Goal: Communication & Community: Answer question/provide support

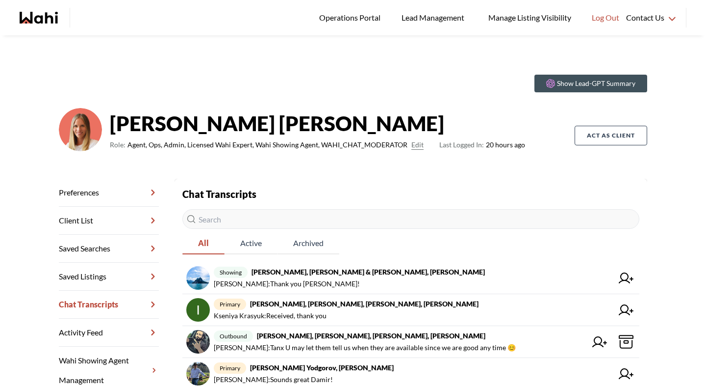
scroll to position [21, 0]
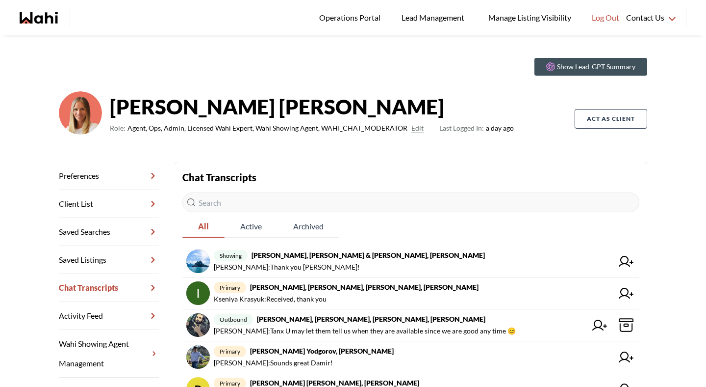
scroll to position [21, 0]
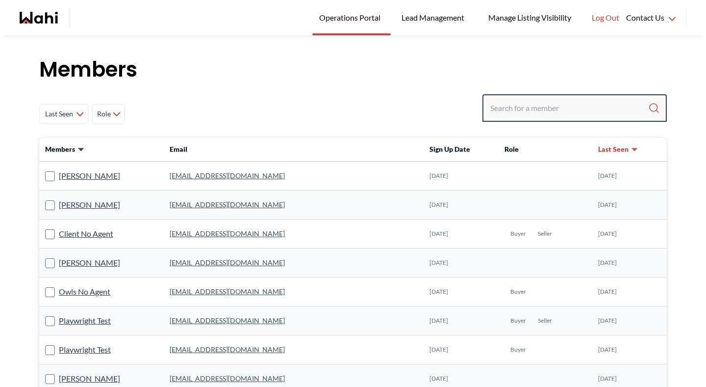
click at [538, 110] on input "Search input" at bounding box center [570, 108] width 158 height 18
paste input "[EMAIL_ADDRESS][DOMAIN_NAME]"
type input "[EMAIL_ADDRESS][DOMAIN_NAME]"
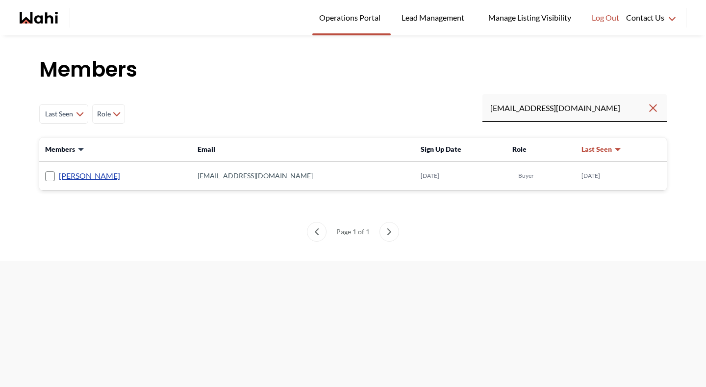
click at [102, 174] on link "[PERSON_NAME]" at bounding box center [89, 175] width 61 height 13
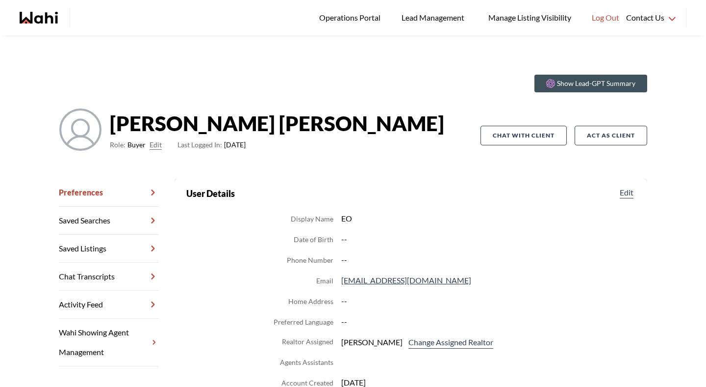
click at [124, 274] on link "Chat Transcripts" at bounding box center [109, 276] width 100 height 28
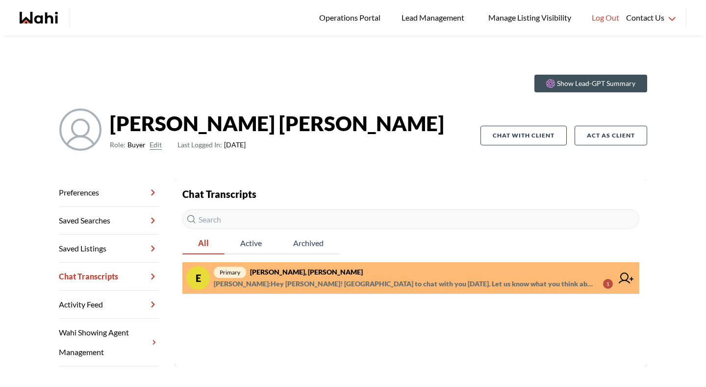
click at [288, 285] on span "[PERSON_NAME] : Hey [PERSON_NAME]! [GEOGRAPHIC_DATA] to chat with you [DATE]. L…" at bounding box center [405, 284] width 382 height 12
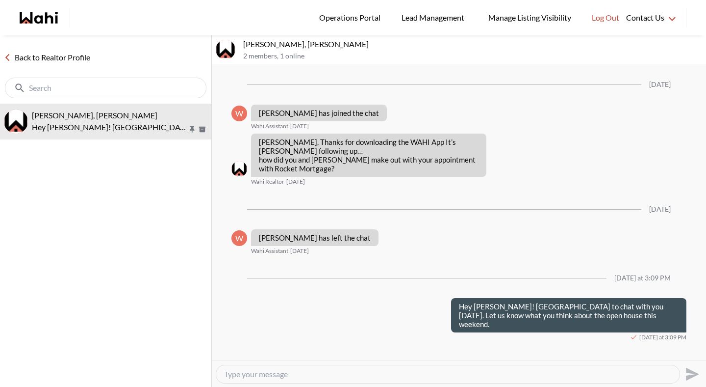
click at [296, 374] on textarea "Type your message" at bounding box center [448, 374] width 448 height 10
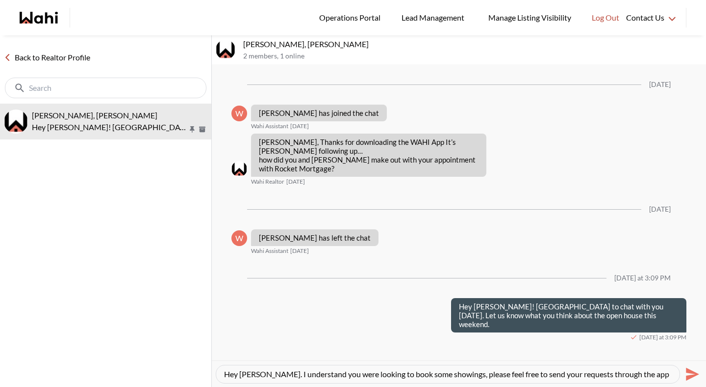
scroll to position [9, 0]
type textarea "Hey Erik. I understand you were looking to book some showings, please feel free…"
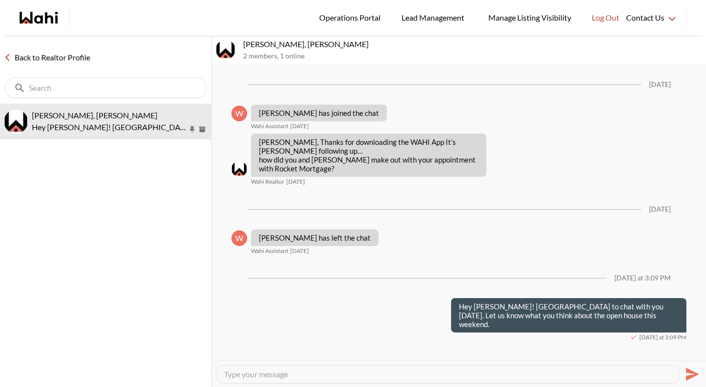
scroll to position [0, 0]
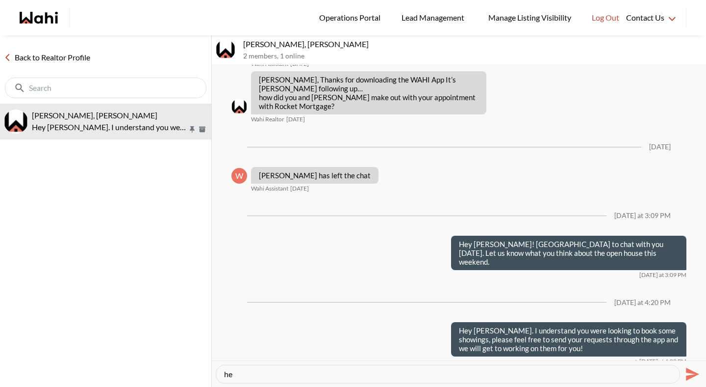
type textarea "h"
type textarea "Here is a quick video on how to book a showing on the app:"
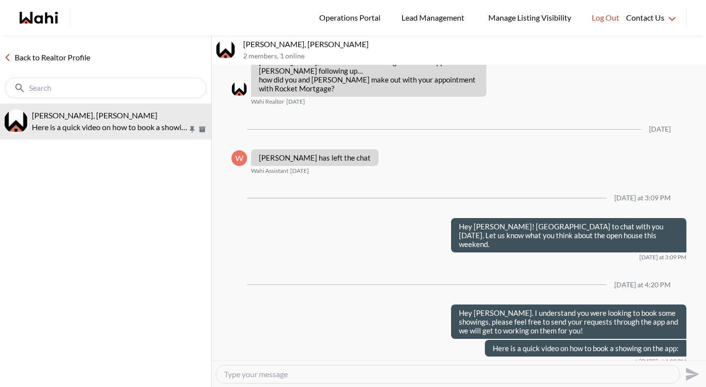
click at [494, 374] on textarea "Type your message" at bounding box center [448, 374] width 448 height 10
paste textarea "https://www.loom.com/share/86ec866ece634ae5814dd0926dcf9bc3?sid=50dec42a-5a0a-4…"
type textarea "https://www.loom.com/share/86ec866ece634ae5814dd0926dcf9bc3?sid=50dec42a-5a0a-4…"
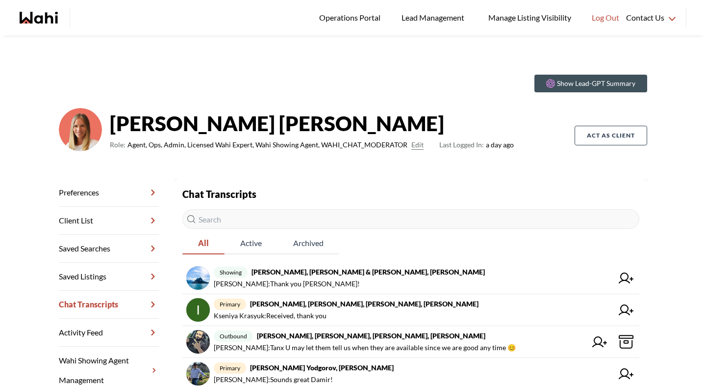
click at [288, 216] on input "text" at bounding box center [411, 219] width 457 height 20
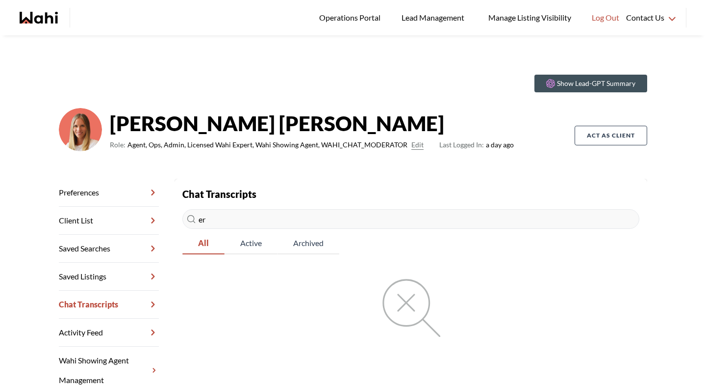
type input "e"
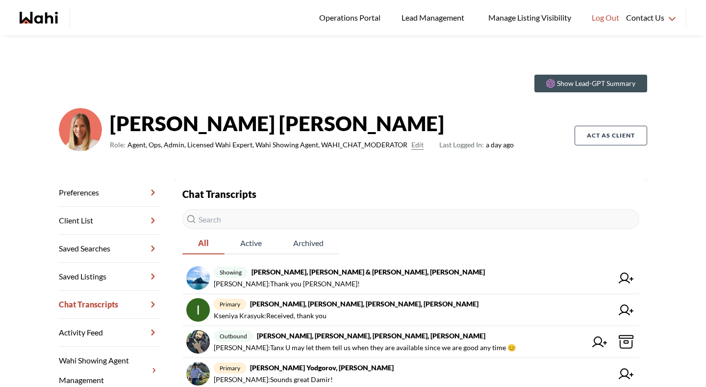
click at [307, 220] on input "text" at bounding box center [411, 219] width 457 height 20
paste input "[EMAIL_ADDRESS][DOMAIN_NAME]"
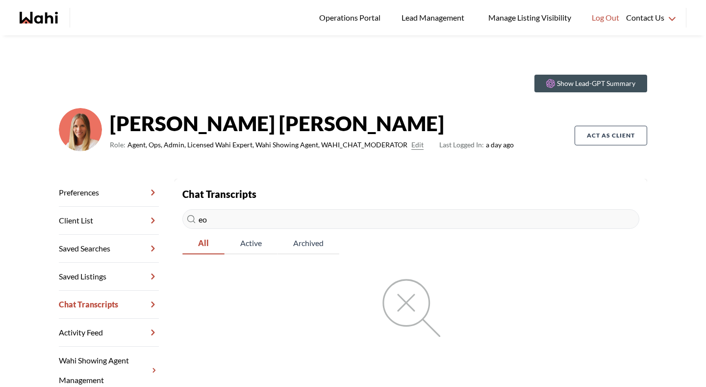
type input "e"
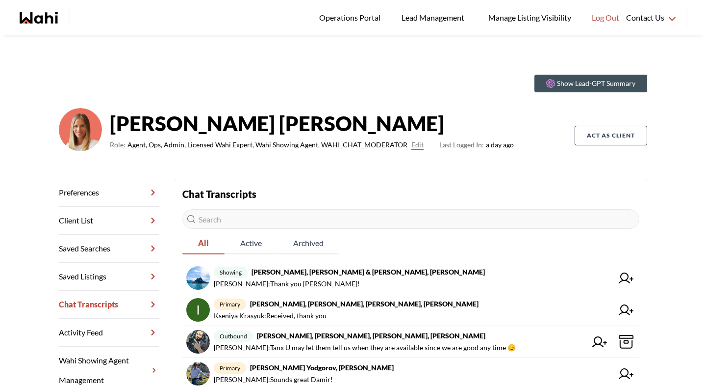
click at [229, 218] on input "text" at bounding box center [411, 219] width 457 height 20
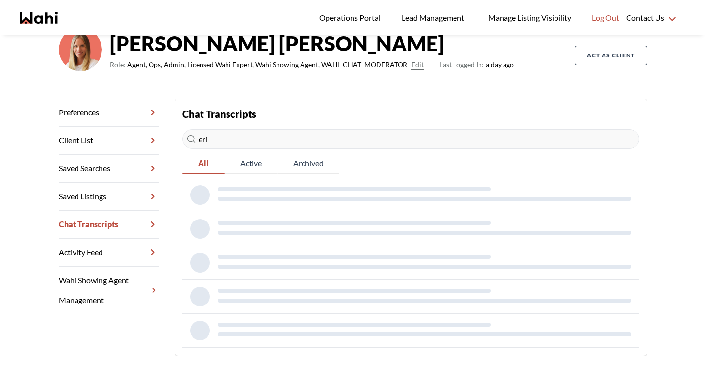
scroll to position [39, 0]
type input "e"
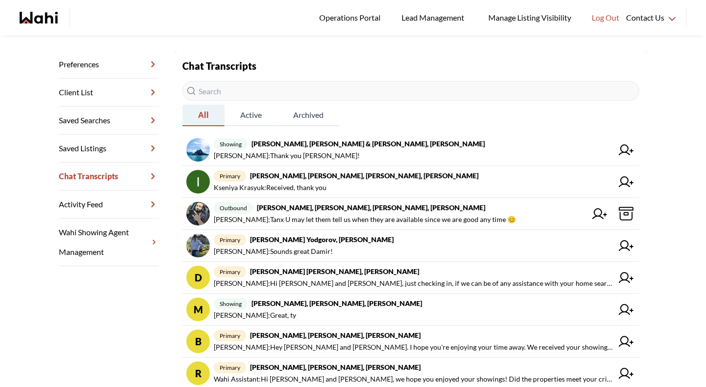
scroll to position [98, 0]
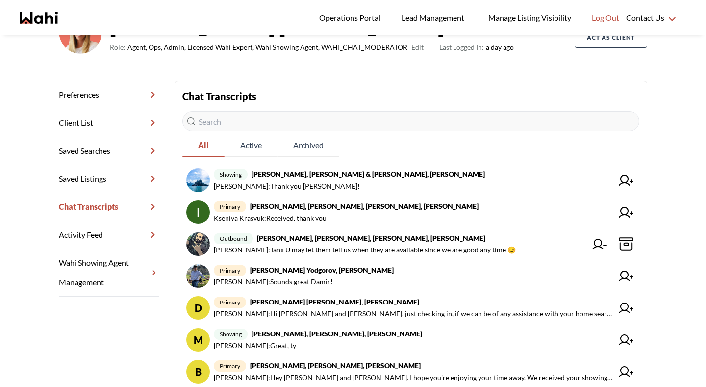
click at [218, 122] on input "text" at bounding box center [411, 121] width 457 height 20
paste input "eodegaard77@gmail.com"
type input "eodegaard77@gmail.com"
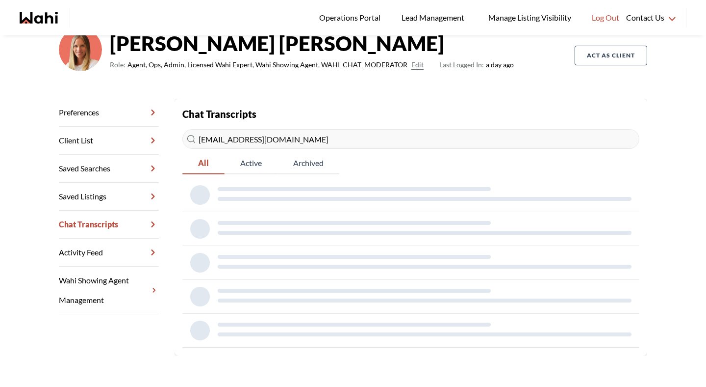
scroll to position [39, 0]
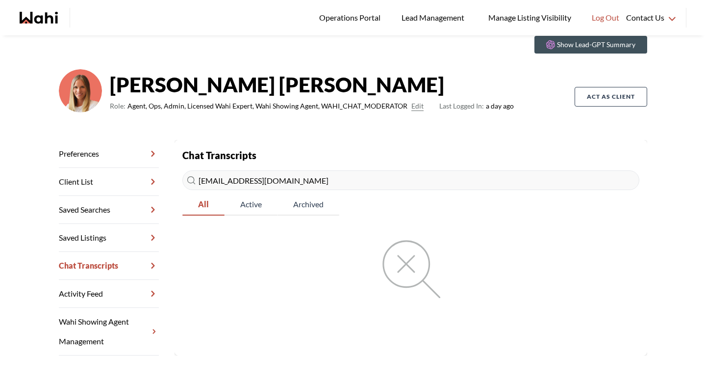
drag, startPoint x: 318, startPoint y: 181, endPoint x: 143, endPoint y: 177, distance: 174.7
click at [144, 177] on div "Preferences Client List Saved Searches Saved Listings Chat Transcripts Activity…" at bounding box center [353, 247] width 589 height 215
type input "erik"
drag, startPoint x: 235, startPoint y: 176, endPoint x: 180, endPoint y: 176, distance: 55.4
click at [181, 176] on section "Back to profile Chat Transcripts erik All Active Archived" at bounding box center [411, 247] width 473 height 215
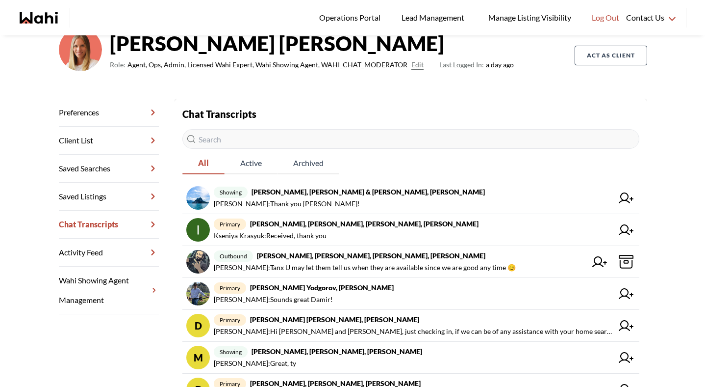
scroll to position [98, 0]
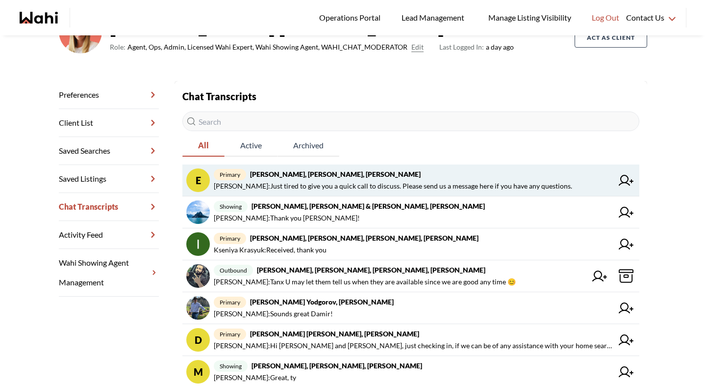
click at [325, 178] on strong "Erik Odegaard, Michelle, Wahi" at bounding box center [335, 174] width 171 height 8
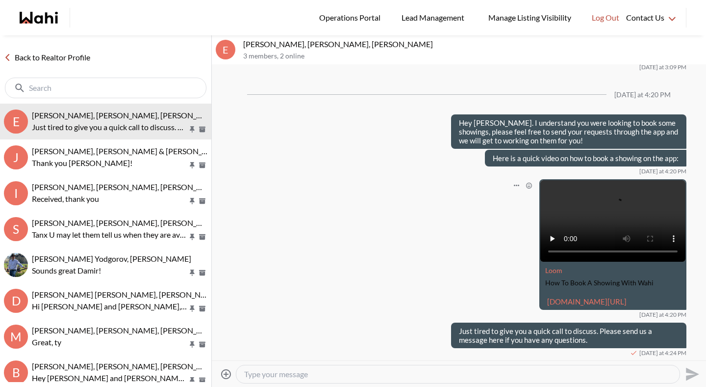
scroll to position [288, 0]
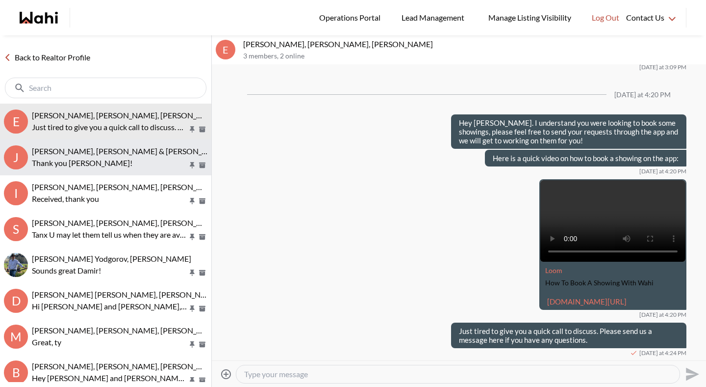
click at [68, 163] on p "Thank you [PERSON_NAME]!" at bounding box center [110, 163] width 156 height 12
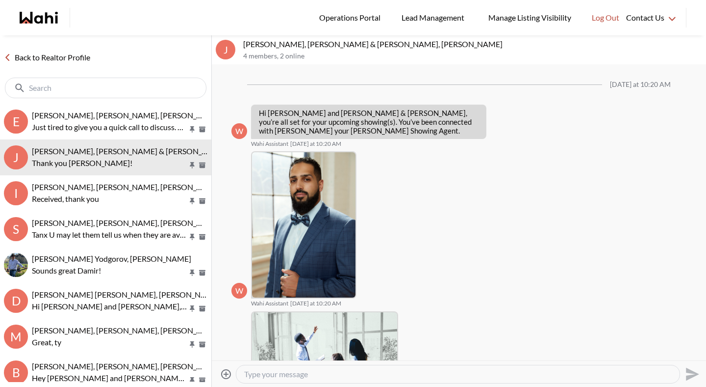
scroll to position [462, 0]
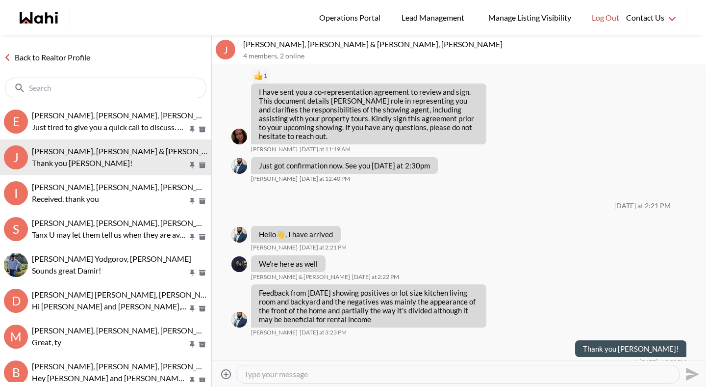
click at [62, 57] on link "Back to Realtor Profile" at bounding box center [47, 57] width 94 height 13
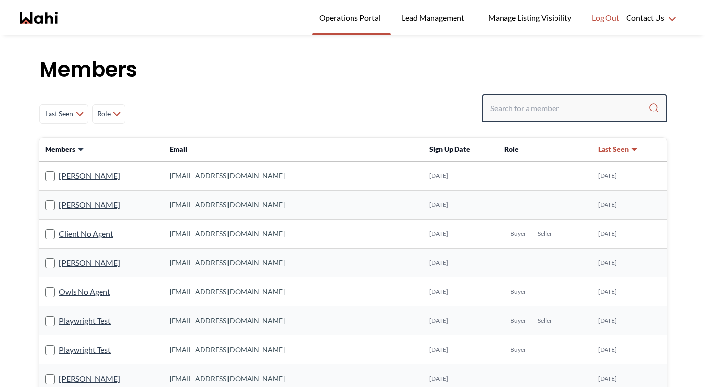
click at [539, 113] on input "Search input" at bounding box center [570, 108] width 158 height 18
paste input "eodegaard77@gmail.com"
type input "eodegaard77@gmail.com"
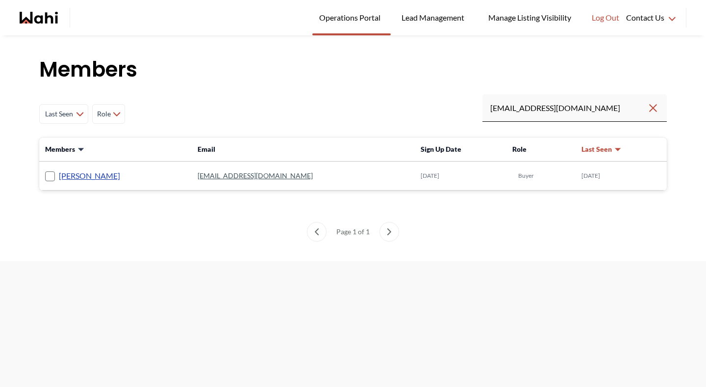
click at [95, 177] on link "Erik Odegaard" at bounding box center [89, 175] width 61 height 13
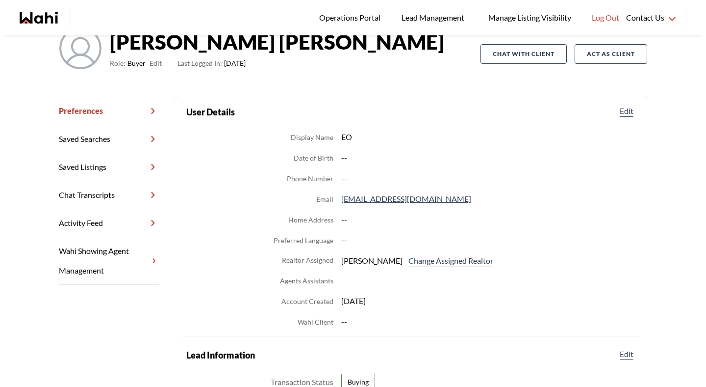
scroll to position [115, 0]
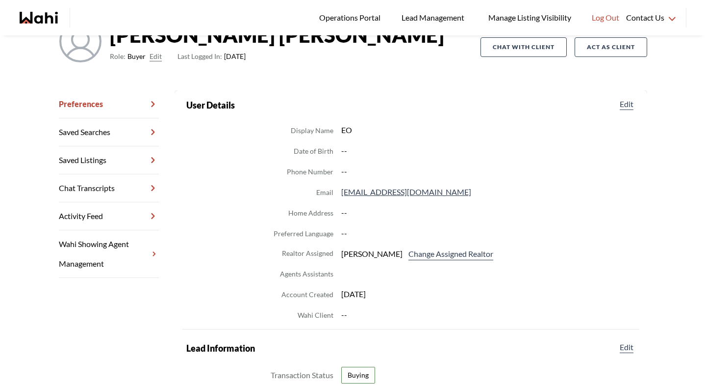
click at [123, 190] on link "Chat Transcripts" at bounding box center [109, 188] width 100 height 28
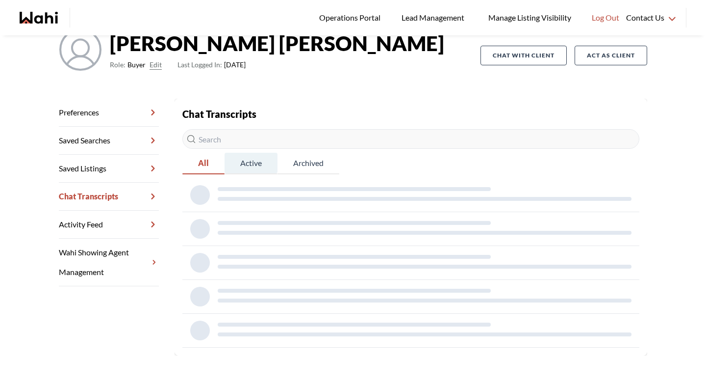
scroll to position [35, 0]
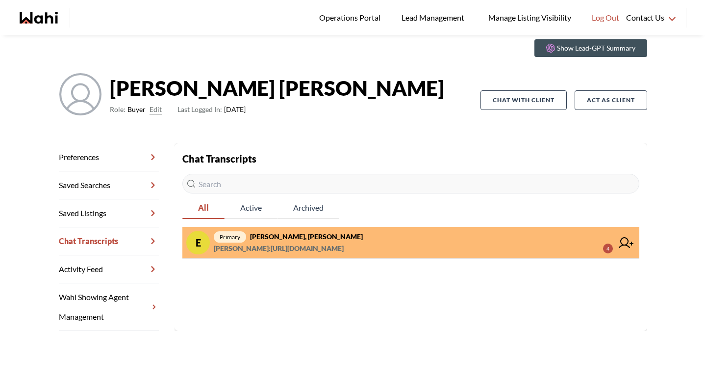
click at [302, 247] on span "Michelle Ryckman : https://www.loom.com/share/86ec866ece634ae5814dd0926dcf9bc3?…" at bounding box center [279, 248] width 130 height 12
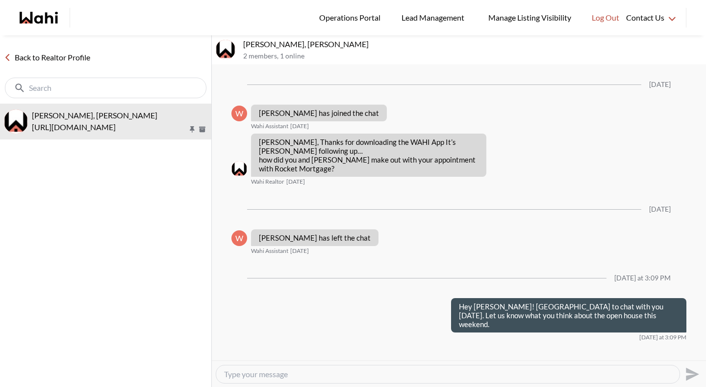
scroll to position [250, 0]
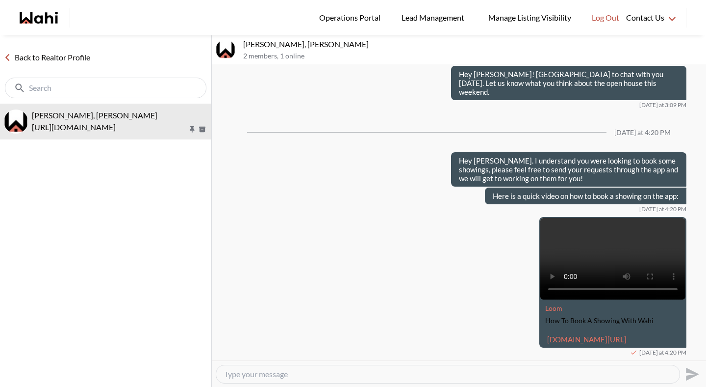
click at [305, 371] on textarea "Type your message" at bounding box center [448, 374] width 448 height 10
type textarea "Just tired to give you a quick call to discuss. Please send us a message here i…"
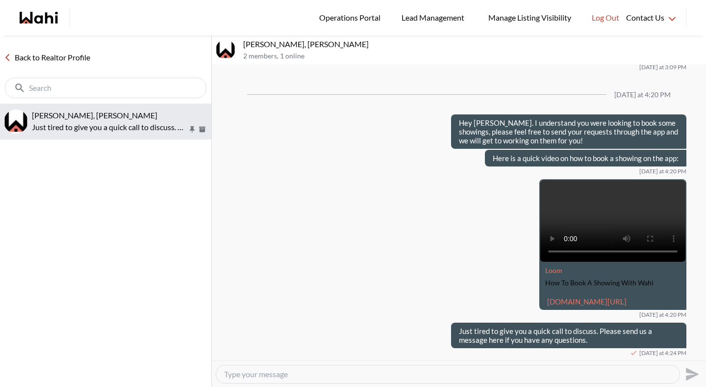
click at [136, 127] on p "Just tired to give you a quick call to discuss. Please send us a message here i…" at bounding box center [110, 127] width 156 height 12
click at [72, 60] on link "Back to Realtor Profile" at bounding box center [47, 57] width 94 height 13
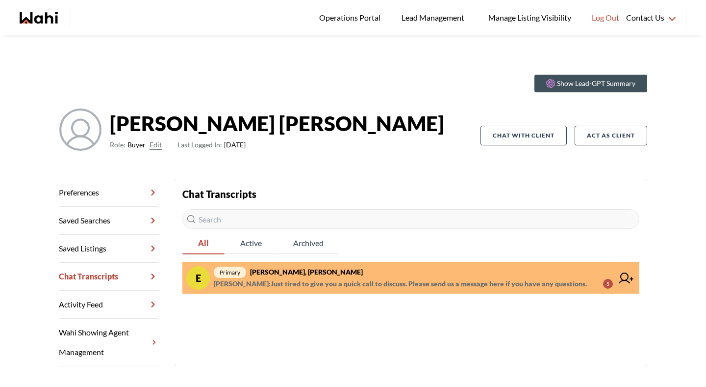
scroll to position [35, 0]
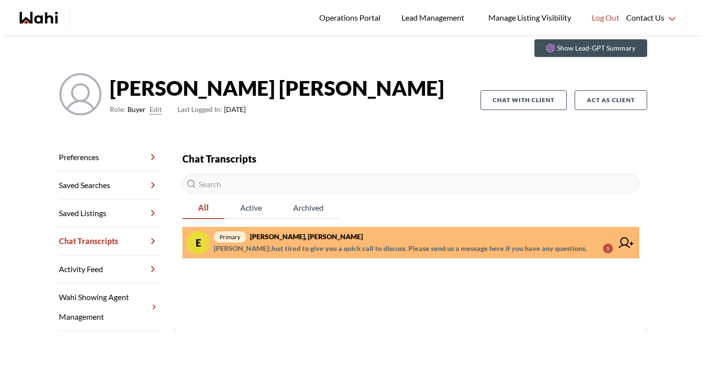
click at [129, 153] on link "Preferences" at bounding box center [109, 157] width 100 height 28
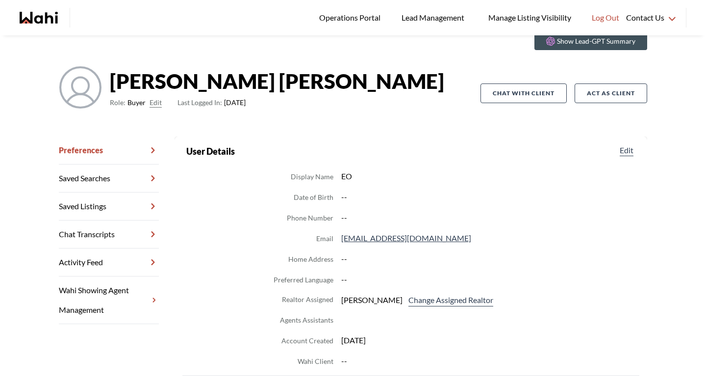
scroll to position [53, 0]
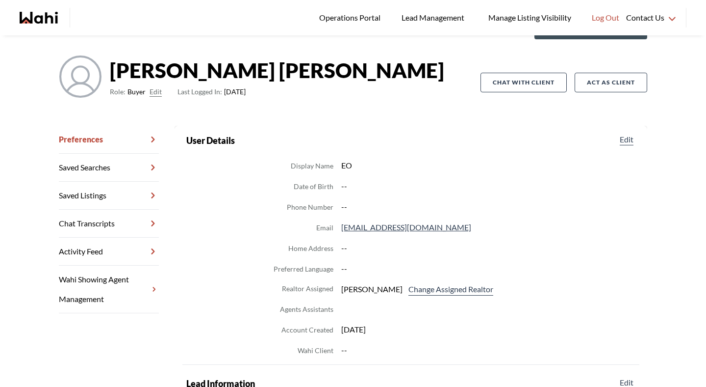
click at [148, 227] on icon at bounding box center [153, 223] width 12 height 20
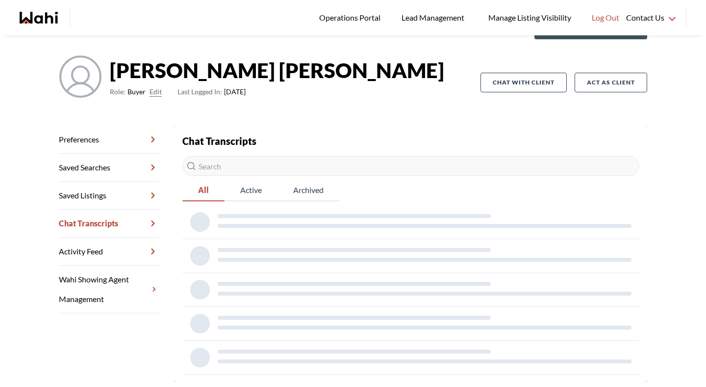
scroll to position [35, 0]
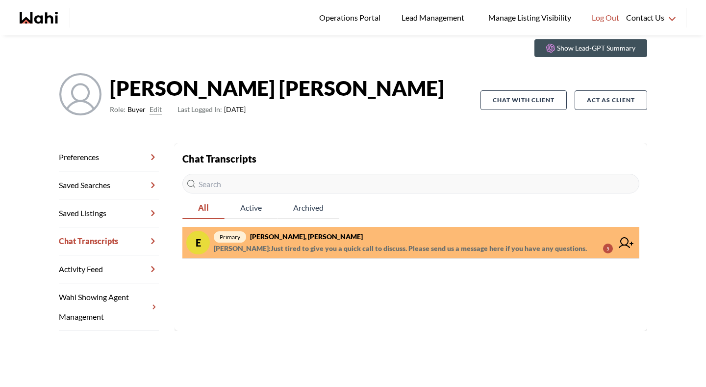
click at [291, 237] on strong "Erik Odegaard, Wahi" at bounding box center [306, 236] width 113 height 8
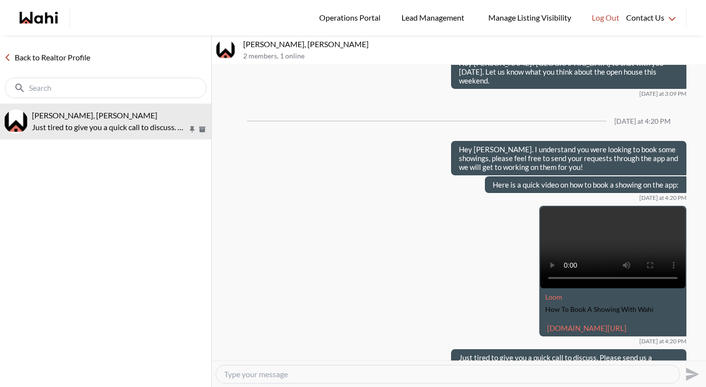
scroll to position [288, 0]
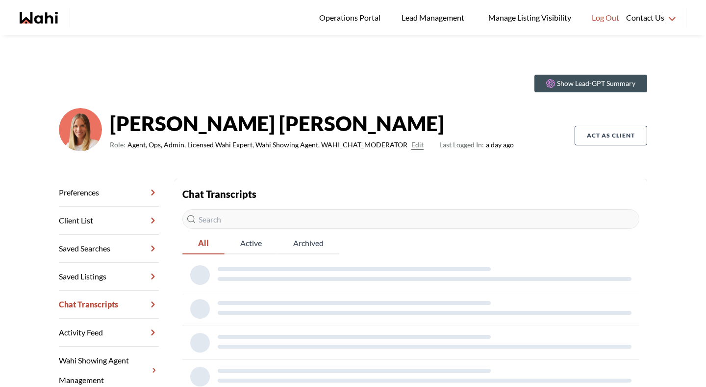
scroll to position [10, 0]
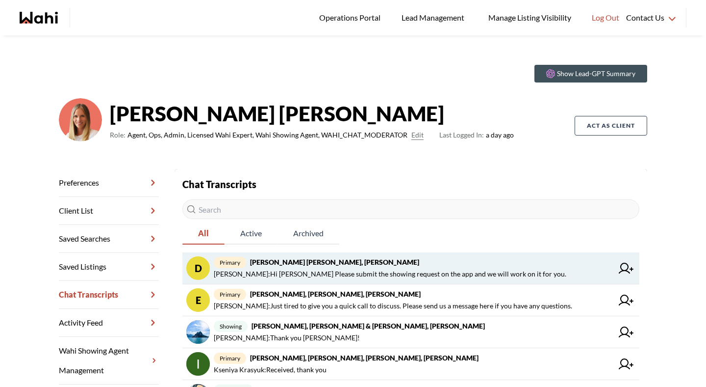
click at [361, 264] on strong "[PERSON_NAME] [PERSON_NAME], [PERSON_NAME]" at bounding box center [334, 262] width 169 height 8
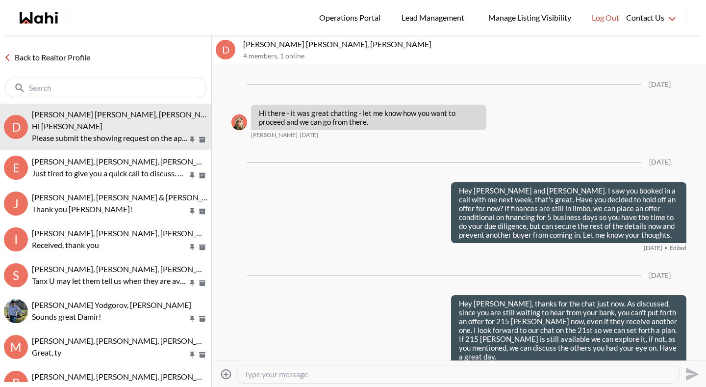
scroll to position [1399, 0]
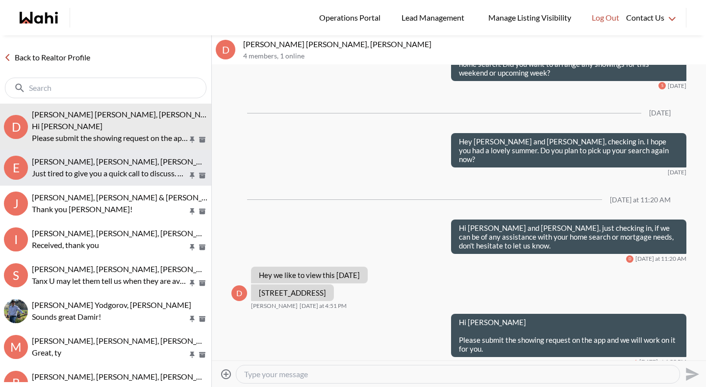
click at [83, 167] on p "Just tired to give you a quick call to discuss. Please send us a message here i…" at bounding box center [110, 173] width 156 height 12
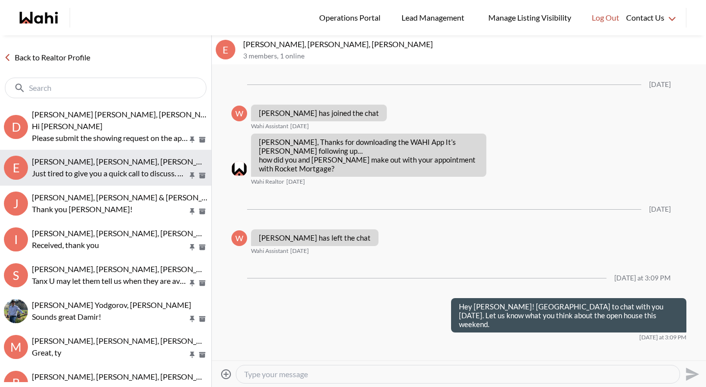
scroll to position [288, 0]
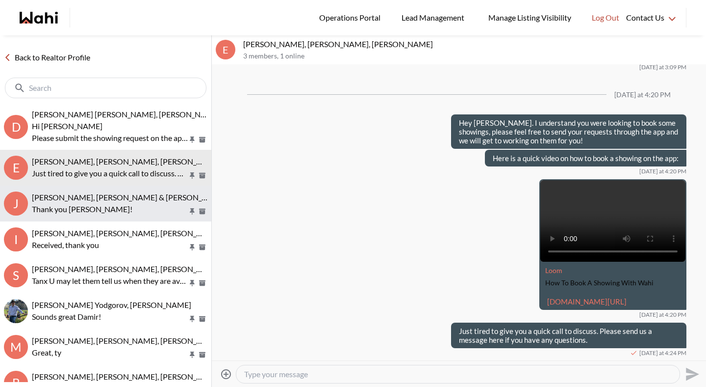
click at [83, 205] on p "Thank you [PERSON_NAME]!" at bounding box center [110, 209] width 156 height 12
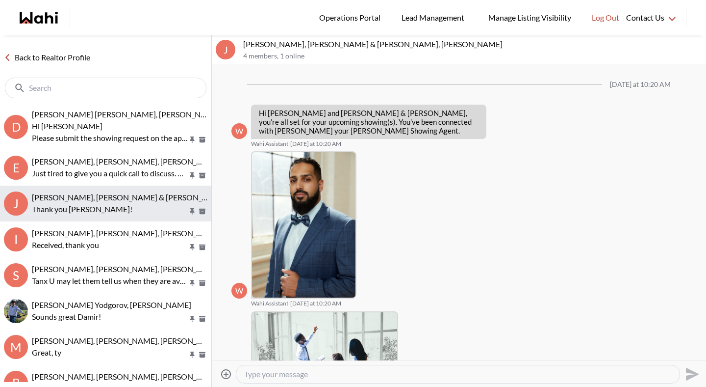
scroll to position [462, 0]
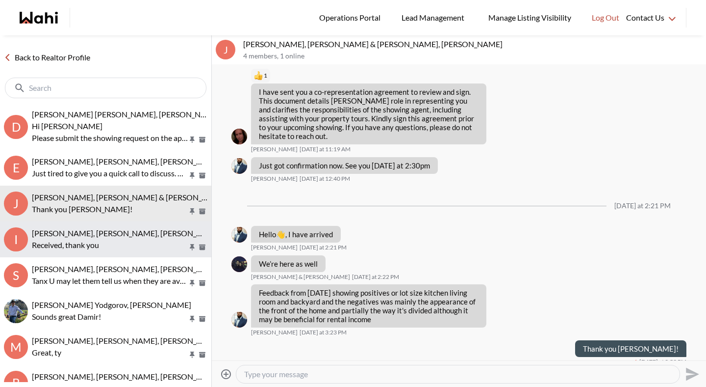
click at [83, 245] on p "Received, thank you" at bounding box center [110, 245] width 156 height 12
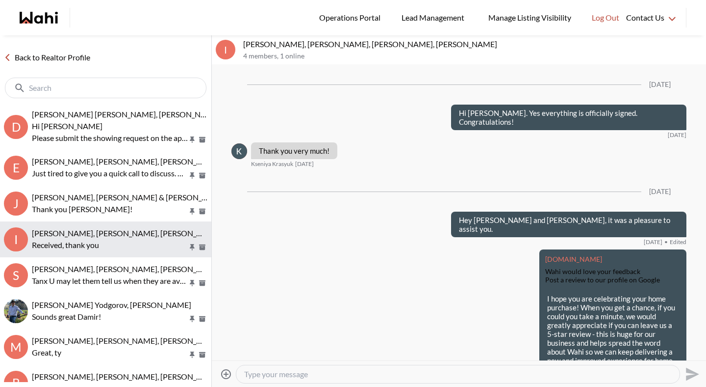
scroll to position [1215, 0]
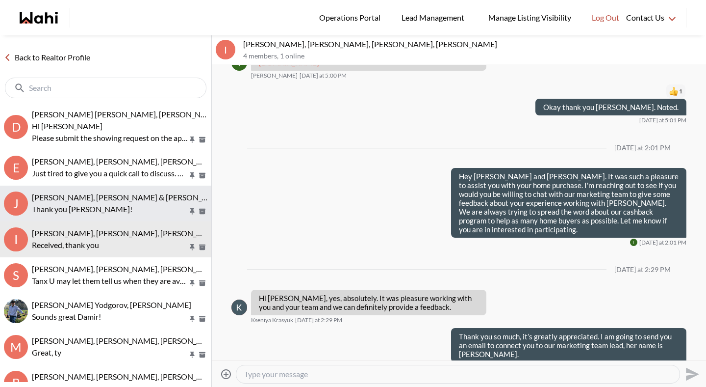
click at [83, 220] on button "J [PERSON_NAME], [PERSON_NAME] & [PERSON_NAME], [PERSON_NAME] Thank you [PERSON…" at bounding box center [105, 203] width 211 height 36
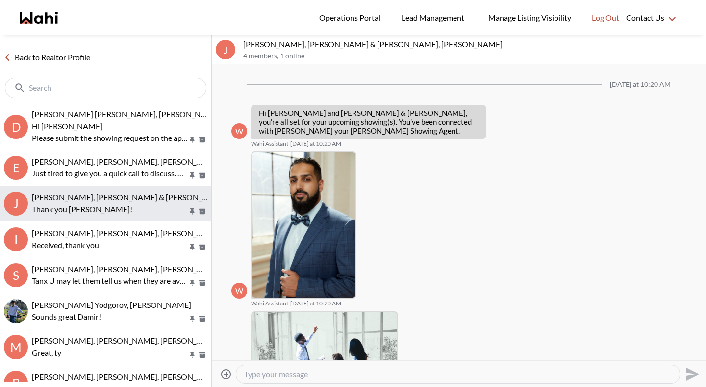
scroll to position [462, 0]
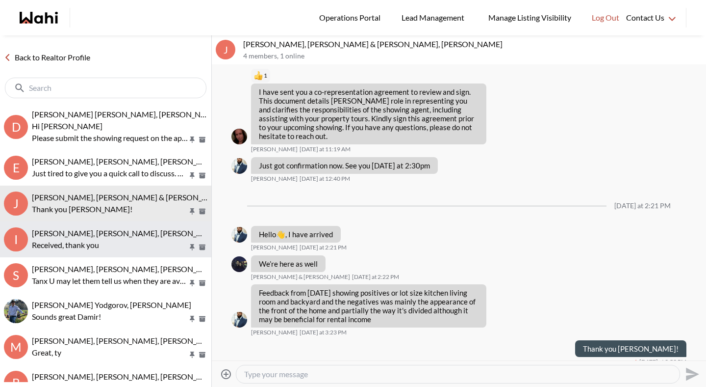
click at [85, 252] on button "I [PERSON_NAME], [PERSON_NAME], [PERSON_NAME], [PERSON_NAME], thank you" at bounding box center [105, 239] width 211 height 36
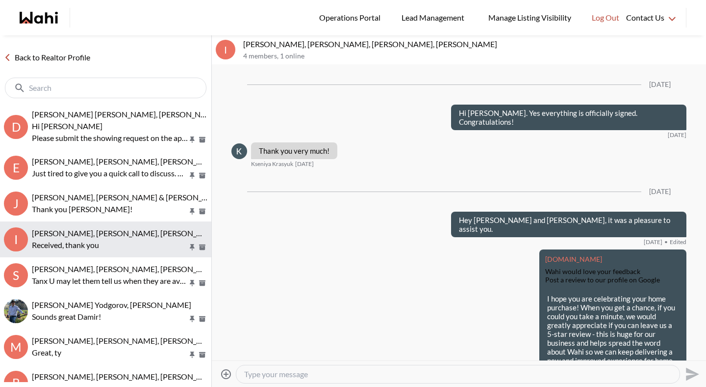
scroll to position [1215, 0]
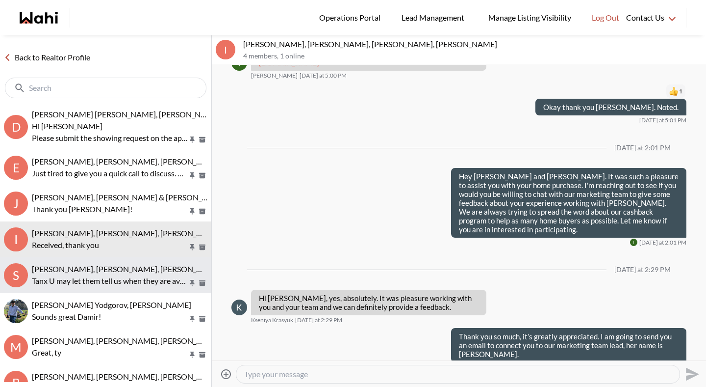
click at [86, 288] on button "S [PERSON_NAME], [PERSON_NAME], [PERSON_NAME], [PERSON_NAME] U may let them tel…" at bounding box center [105, 275] width 211 height 36
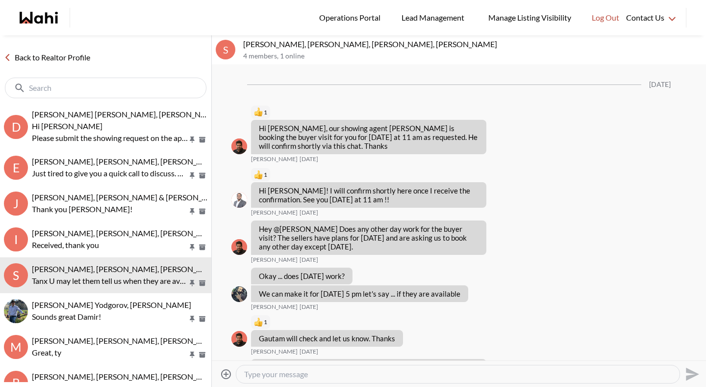
scroll to position [900, 0]
